Goal: Task Accomplishment & Management: Use online tool/utility

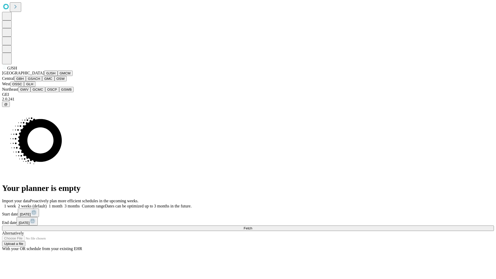
click at [44, 76] on button "GJSH" at bounding box center [50, 73] width 13 height 5
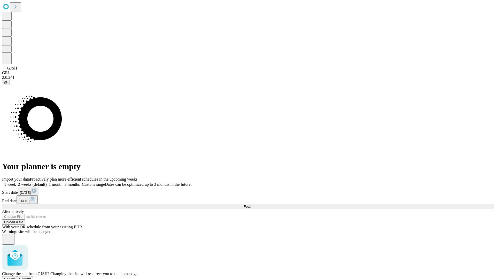
click at [31, 277] on span "Confirm" at bounding box center [25, 279] width 12 height 4
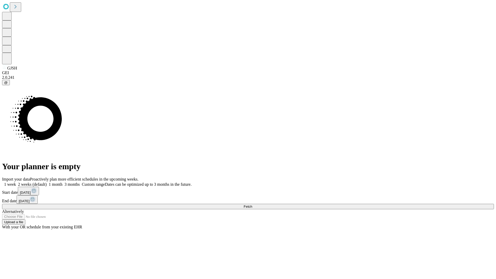
click at [63, 182] on label "1 month" at bounding box center [55, 184] width 16 height 4
click at [252, 205] on span "Fetch" at bounding box center [248, 207] width 9 height 4
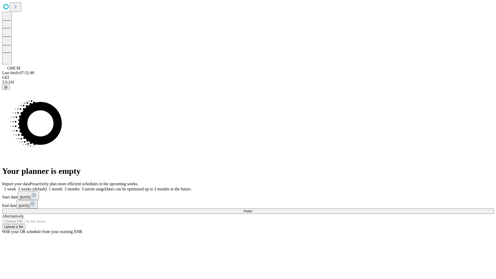
click at [63, 187] on label "1 month" at bounding box center [55, 189] width 16 height 4
click at [252, 209] on span "Fetch" at bounding box center [248, 211] width 9 height 4
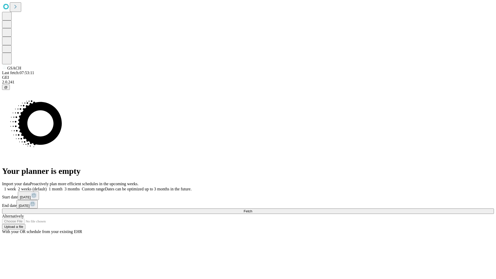
click at [63, 187] on label "1 month" at bounding box center [55, 189] width 16 height 4
click at [252, 209] on span "Fetch" at bounding box center [248, 211] width 9 height 4
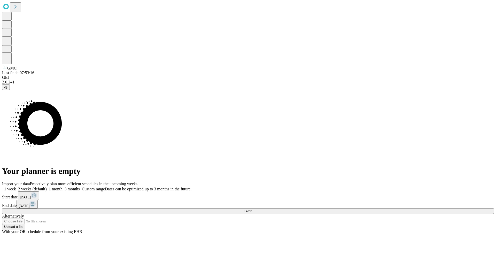
click at [63, 187] on label "1 month" at bounding box center [55, 189] width 16 height 4
click at [252, 209] on span "Fetch" at bounding box center [248, 211] width 9 height 4
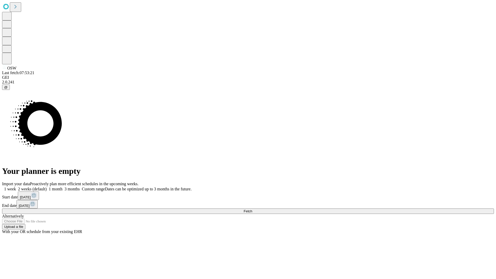
click at [63, 187] on label "1 month" at bounding box center [55, 189] width 16 height 4
click at [252, 209] on span "Fetch" at bounding box center [248, 211] width 9 height 4
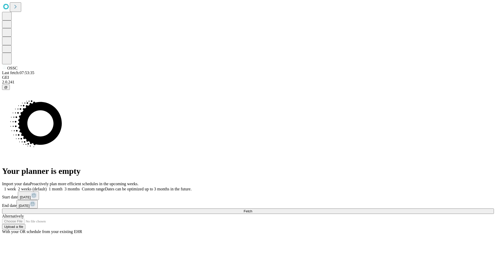
click at [63, 187] on label "1 month" at bounding box center [55, 189] width 16 height 4
click at [252, 209] on span "Fetch" at bounding box center [248, 211] width 9 height 4
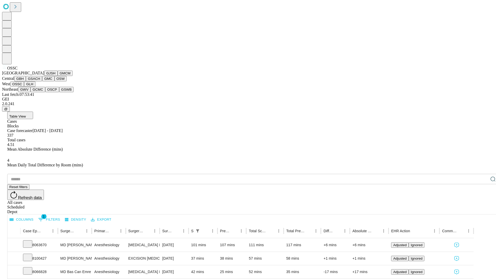
click at [35, 87] on button "GLH" at bounding box center [29, 83] width 11 height 5
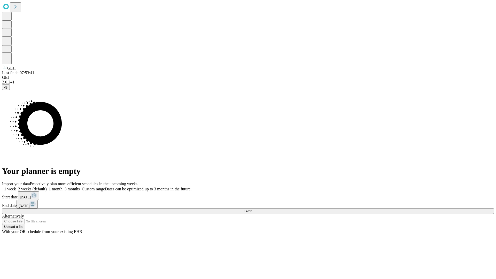
click at [252, 209] on span "Fetch" at bounding box center [248, 211] width 9 height 4
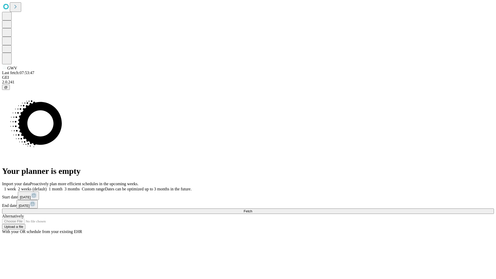
click at [63, 187] on label "1 month" at bounding box center [55, 189] width 16 height 4
click at [252, 209] on span "Fetch" at bounding box center [248, 211] width 9 height 4
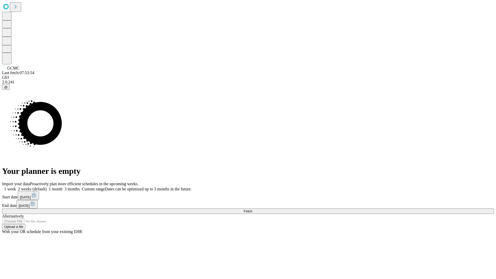
click at [63, 187] on label "1 month" at bounding box center [55, 189] width 16 height 4
click at [252, 209] on span "Fetch" at bounding box center [248, 211] width 9 height 4
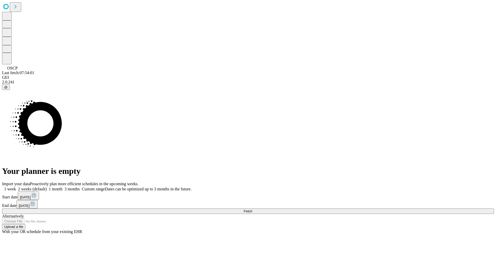
click at [63, 187] on label "1 month" at bounding box center [55, 189] width 16 height 4
click at [252, 209] on span "Fetch" at bounding box center [248, 211] width 9 height 4
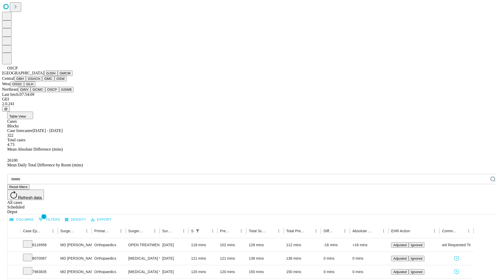
click at [59, 92] on button "GSWB" at bounding box center [66, 89] width 15 height 5
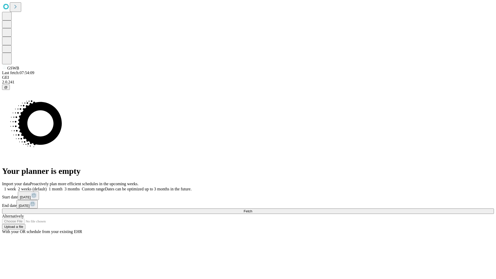
click at [63, 187] on label "1 month" at bounding box center [55, 189] width 16 height 4
click at [252, 209] on span "Fetch" at bounding box center [248, 211] width 9 height 4
